Goal: Information Seeking & Learning: Learn about a topic

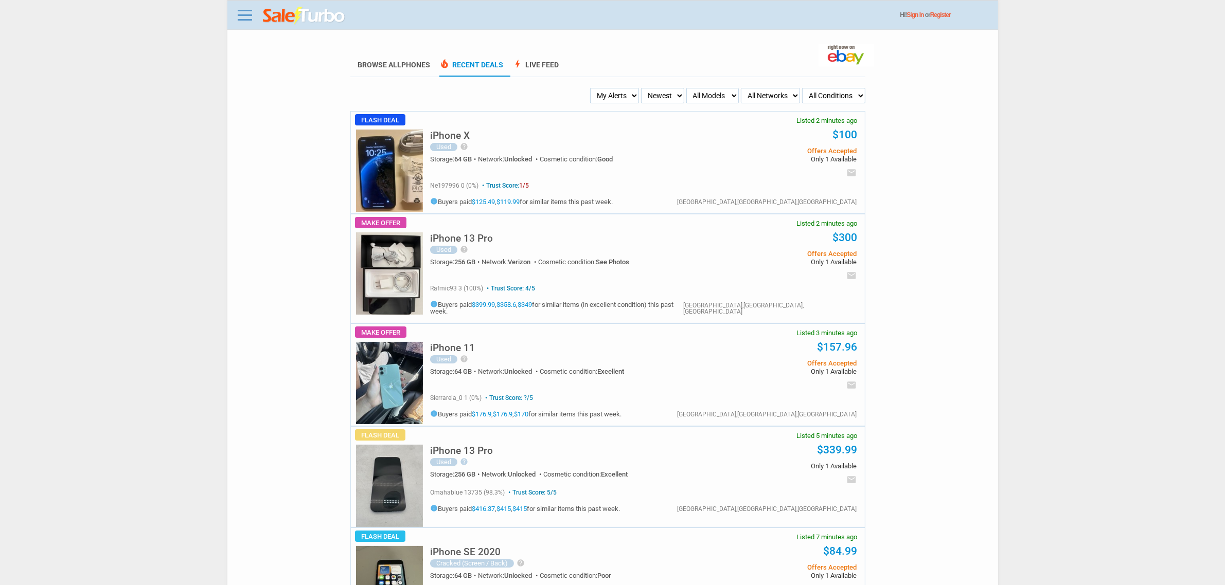
click at [616, 93] on select "My Alerts All Deals BIN Only w/ Offers Only" at bounding box center [614, 95] width 49 height 15
select select "flash_bin"
click at [593, 88] on select "My Alerts All Deals BIN Only w/ Offers Only" at bounding box center [614, 95] width 49 height 15
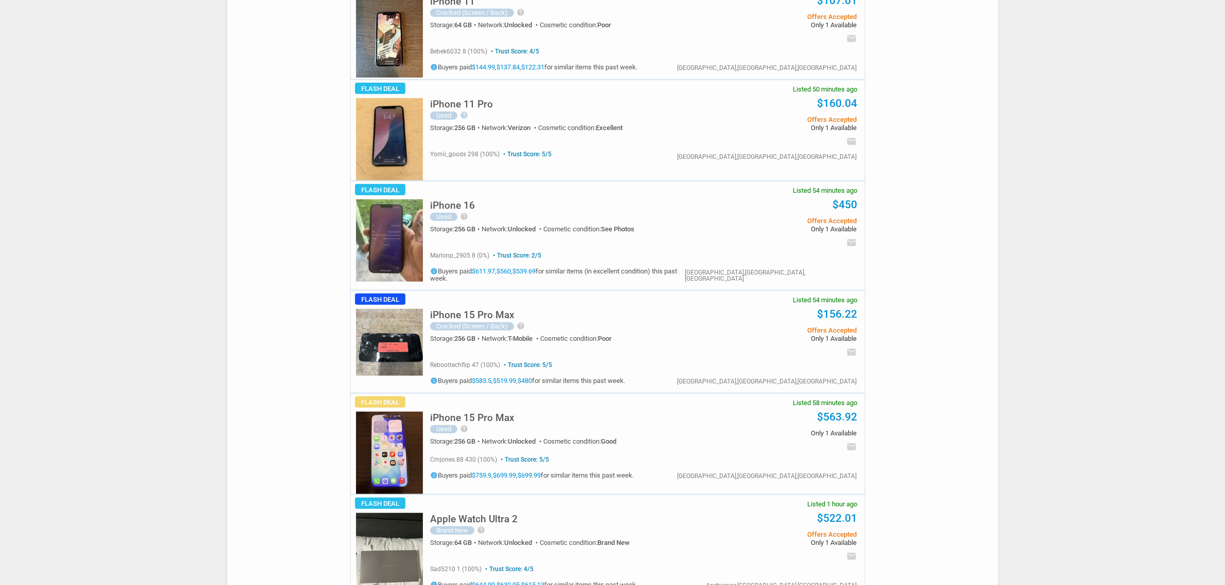
scroll to position [1158, 0]
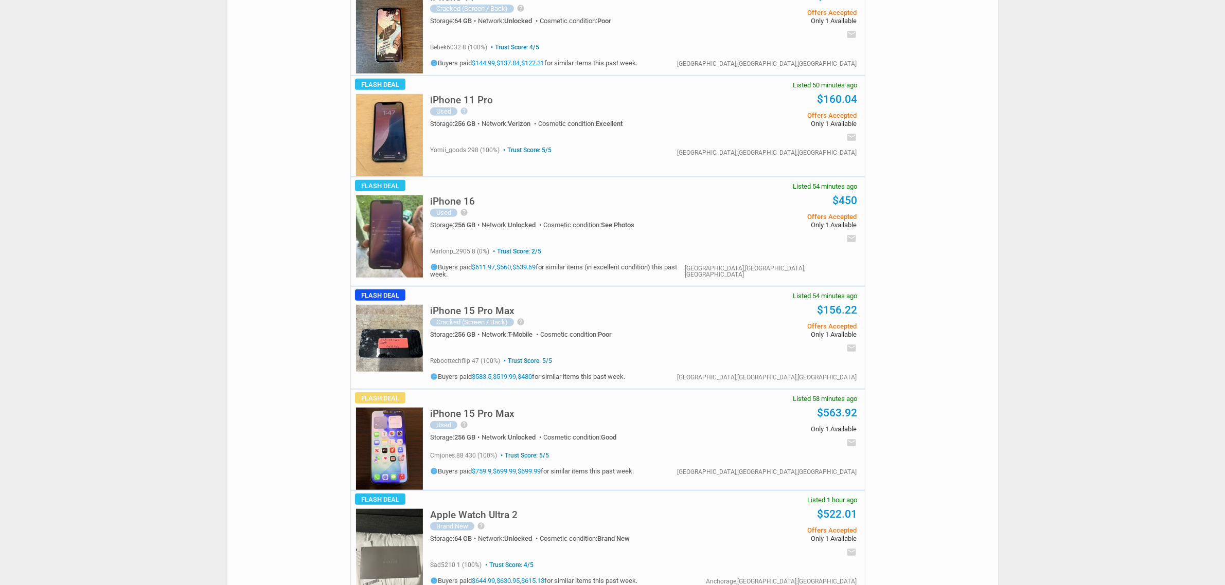
click at [494, 298] on div "iPhone 15 Pro Max Cracked (Screen / Back) help Broken screen with. See pictures…" at bounding box center [565, 325] width 271 height 54
click at [479, 306] on h5 "iPhone 15 Pro Max" at bounding box center [472, 311] width 84 height 10
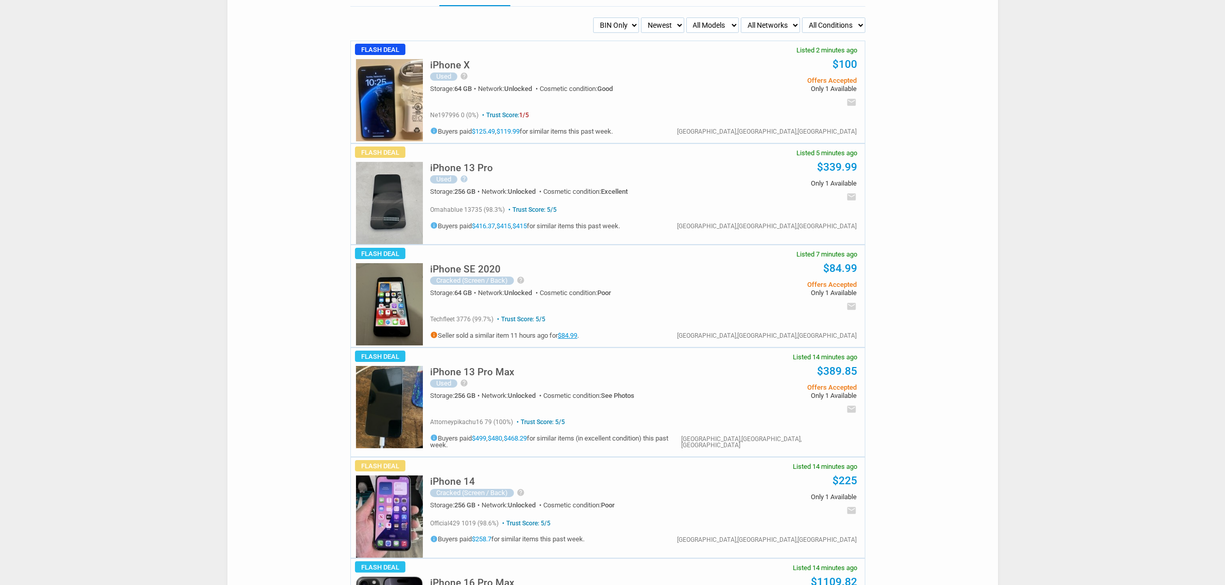
scroll to position [64, 0]
